Goal: Transaction & Acquisition: Purchase product/service

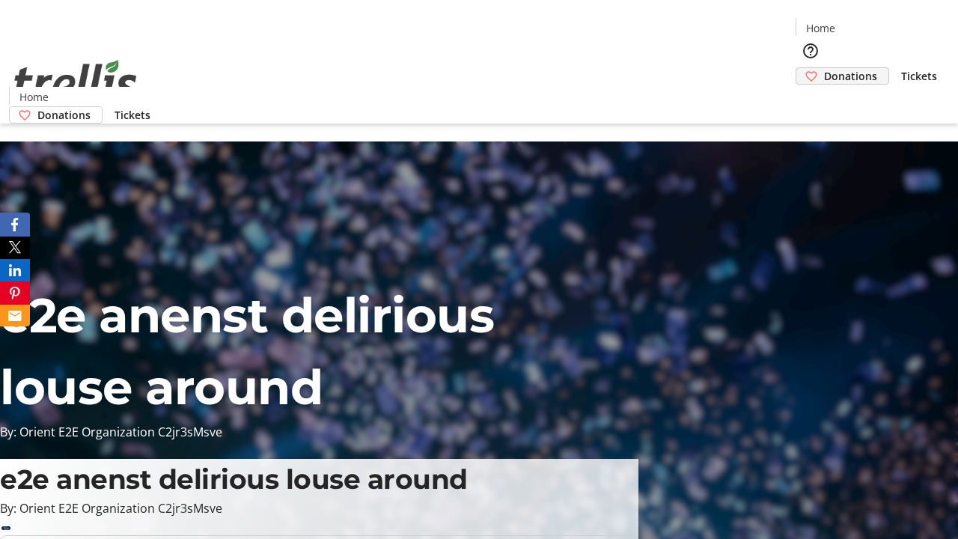
click at [824, 68] on span "Donations" at bounding box center [850, 76] width 53 height 16
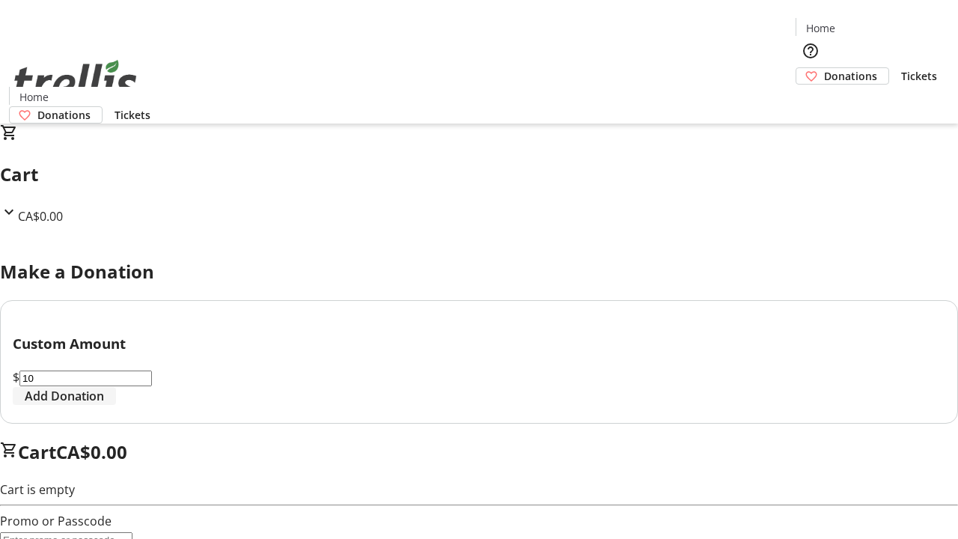
click at [104, 405] on span "Add Donation" at bounding box center [64, 396] width 79 height 18
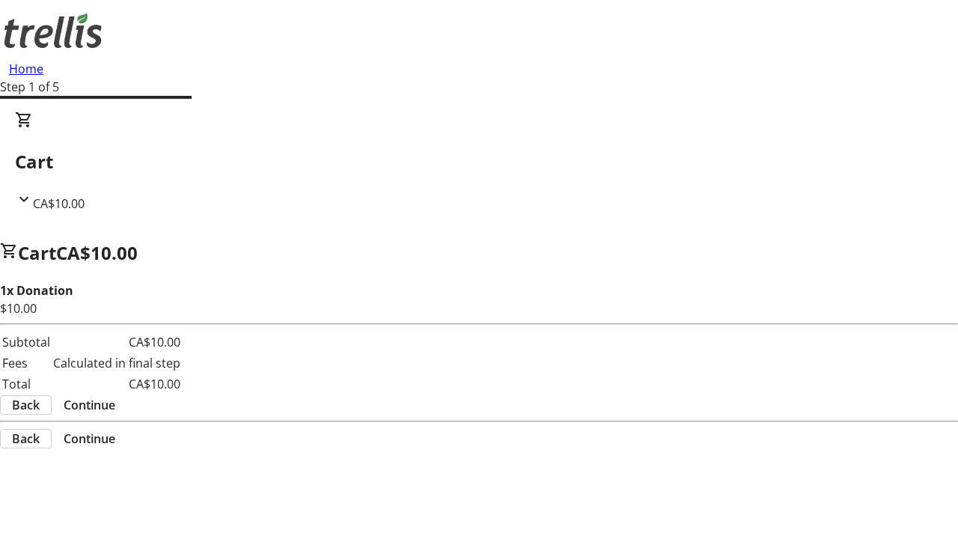
select select "CA"
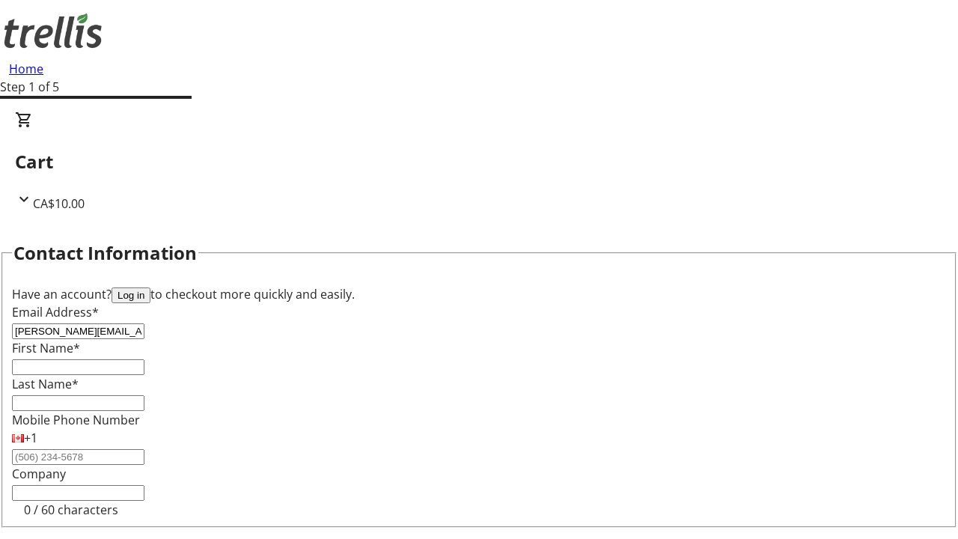
type input "[PERSON_NAME][EMAIL_ADDRESS][DOMAIN_NAME]"
type input "[PERSON_NAME]"
type input "[STREET_ADDRESS][PERSON_NAME]"
type input "Kelowna"
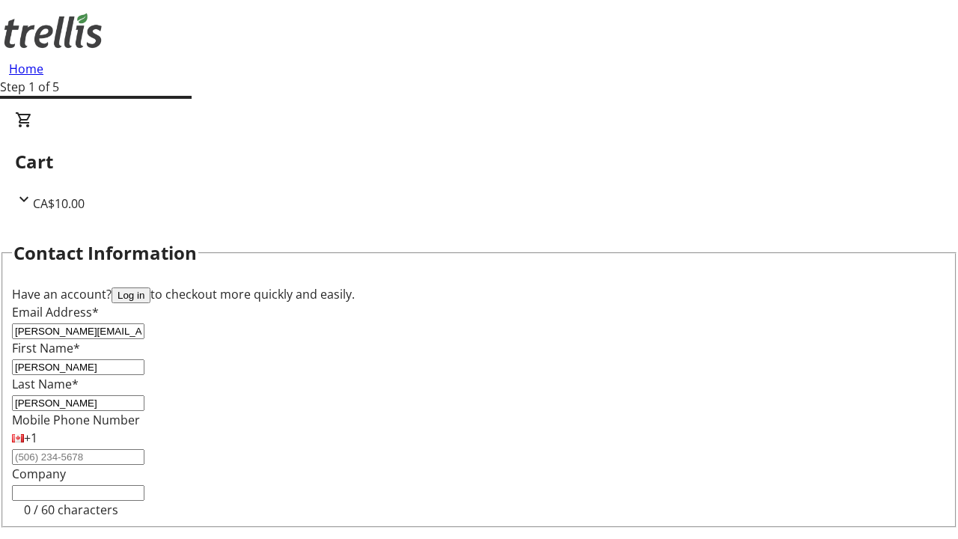
select select "BC"
type input "Kelowna"
type input "V1Y 0C2"
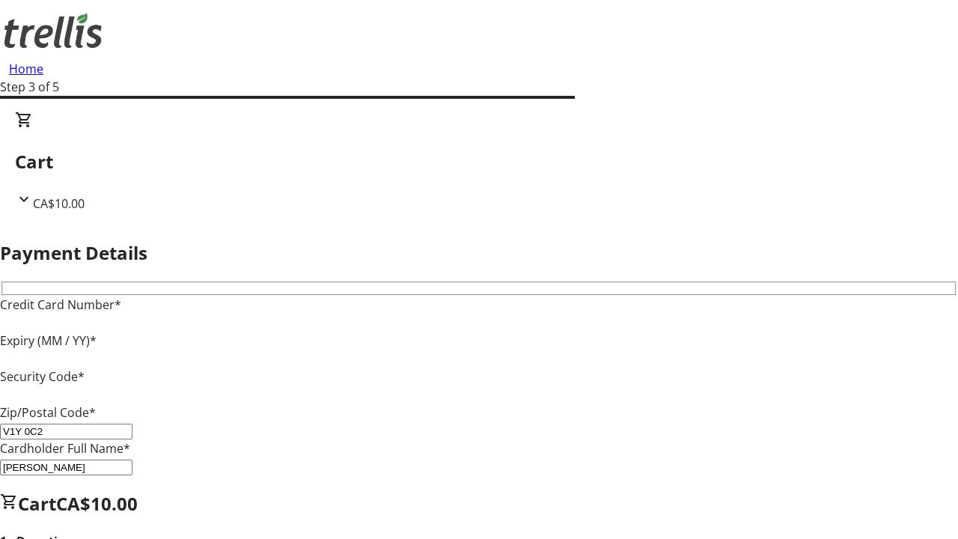
type input "V1Y 0C2"
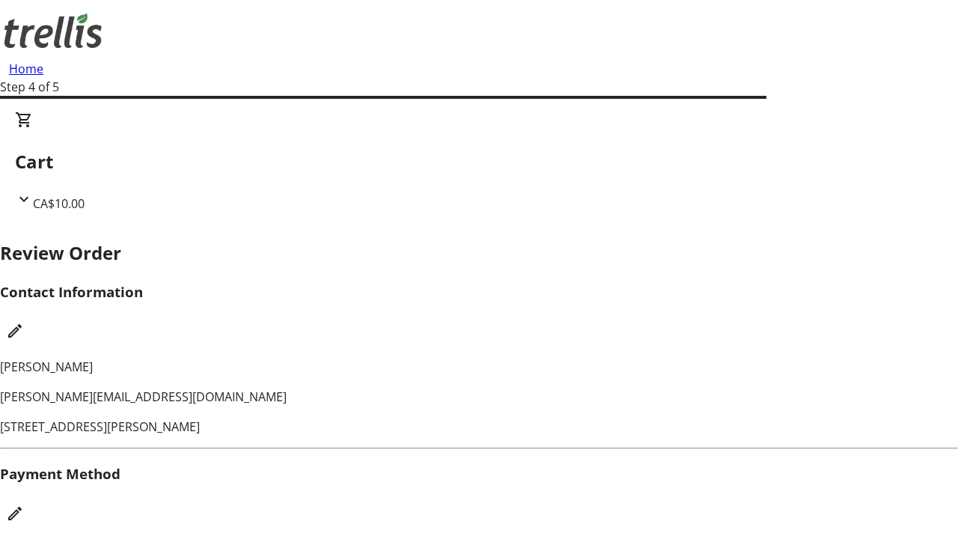
checkbox input "false"
